Goal: Navigation & Orientation: Find specific page/section

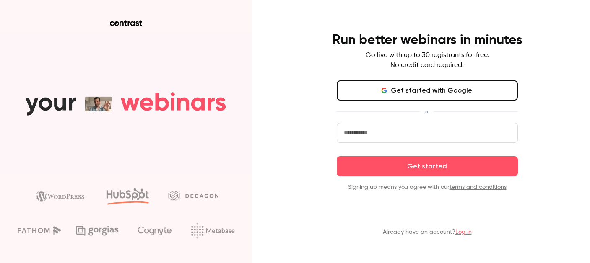
click at [415, 94] on button "Get started with Google" at bounding box center [427, 91] width 181 height 20
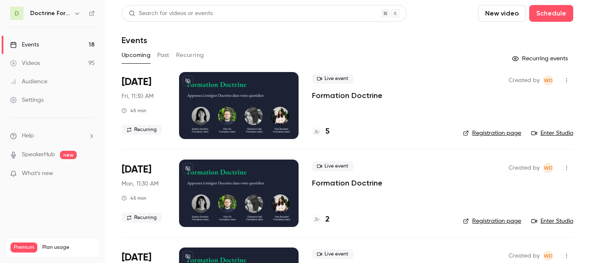
click at [83, 18] on div "D Doctrine Formation Avocats" at bounding box center [52, 13] width 85 height 13
click at [77, 14] on icon "button" at bounding box center [77, 14] width 4 height 2
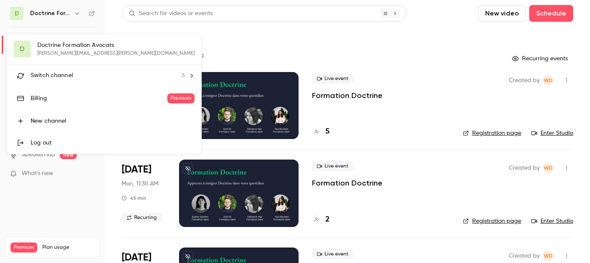
click at [55, 85] on li "Switch channel 6" at bounding box center [104, 76] width 194 height 22
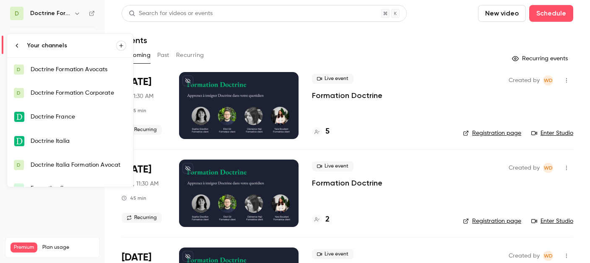
scroll to position [13, 0]
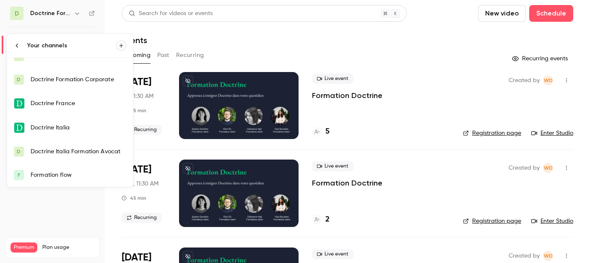
click at [61, 183] on link "F Formation flow" at bounding box center [70, 175] width 126 height 23
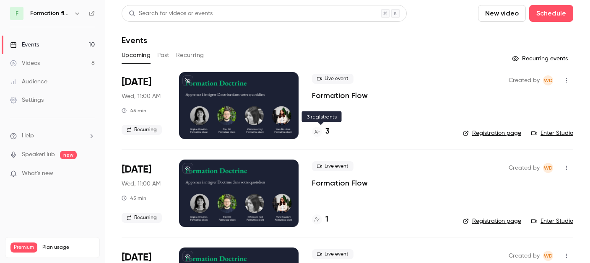
click at [327, 133] on h4 "3" at bounding box center [328, 131] width 4 height 11
click at [553, 135] on link "Enter Studio" at bounding box center [553, 133] width 42 height 8
